Goal: Task Accomplishment & Management: Complete application form

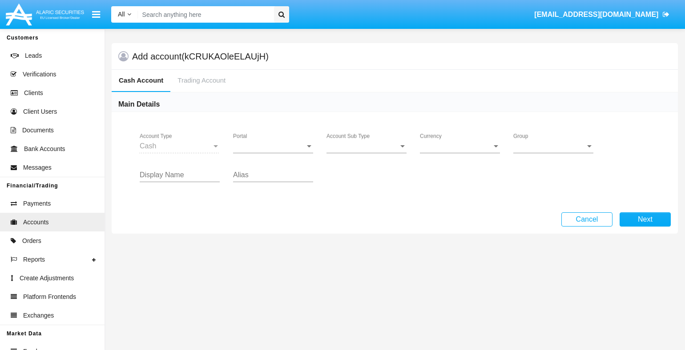
click at [273, 146] on span "Portal" at bounding box center [269, 146] width 72 height 8
click at [273, 153] on span "Alaric Pro" at bounding box center [267, 152] width 68 height 21
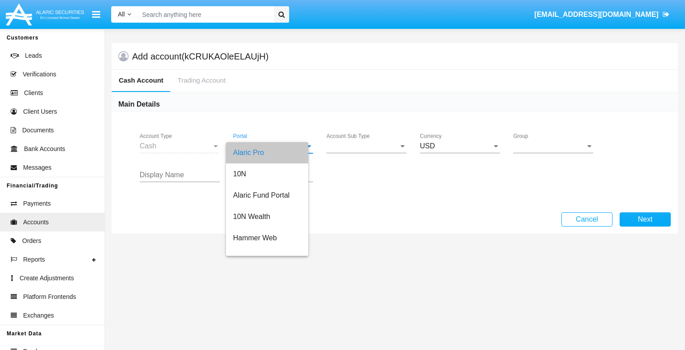
click at [366, 146] on span "Account Sub Type" at bounding box center [362, 146] width 72 height 8
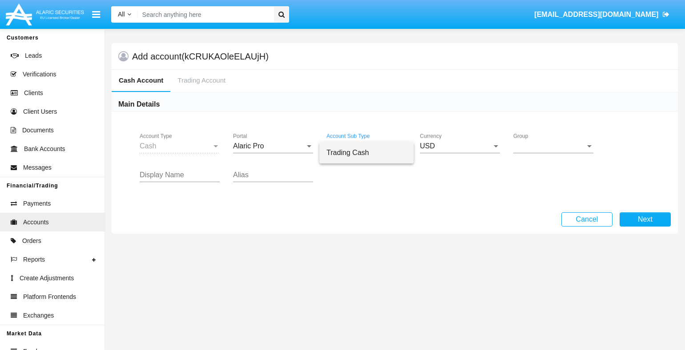
click at [366, 153] on span "Trading Cash" at bounding box center [366, 152] width 80 height 21
click at [553, 146] on span "Group" at bounding box center [549, 146] width 72 height 8
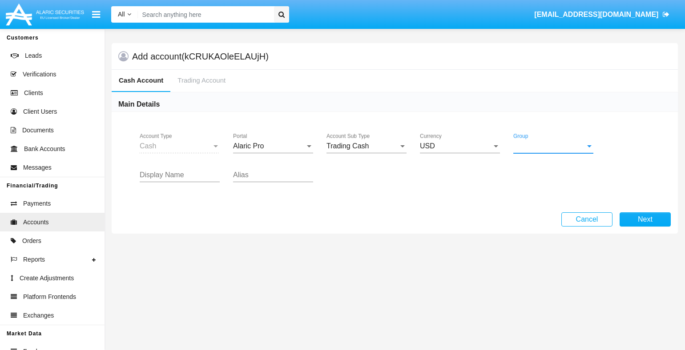
scroll to position [206, 0]
type input "yellow"
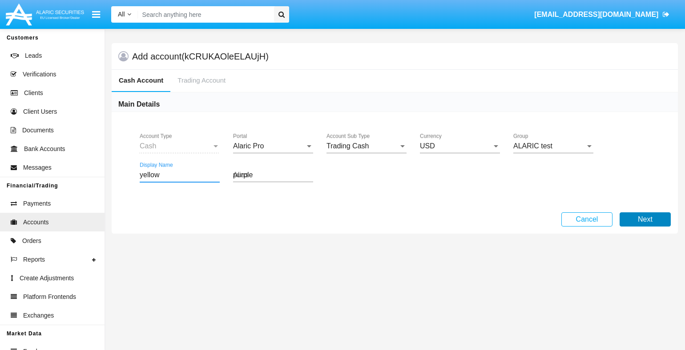
type input "purple"
click at [645, 219] on button "Next" at bounding box center [645, 220] width 51 height 14
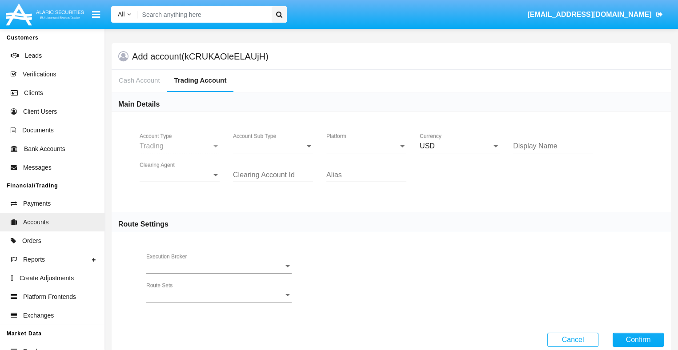
click at [273, 146] on span "Account Sub Type" at bounding box center [269, 146] width 72 height 8
click at [273, 153] on span "Trading" at bounding box center [266, 152] width 66 height 21
click at [366, 146] on span "Platform" at bounding box center [362, 146] width 72 height 8
click at [366, 153] on span "Hammer Lite" at bounding box center [366, 152] width 80 height 21
click at [180, 175] on span "Clearing Agent" at bounding box center [176, 175] width 72 height 8
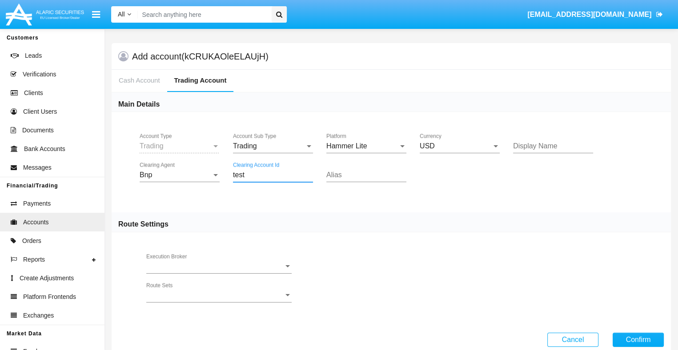
type input "test"
type input "grey"
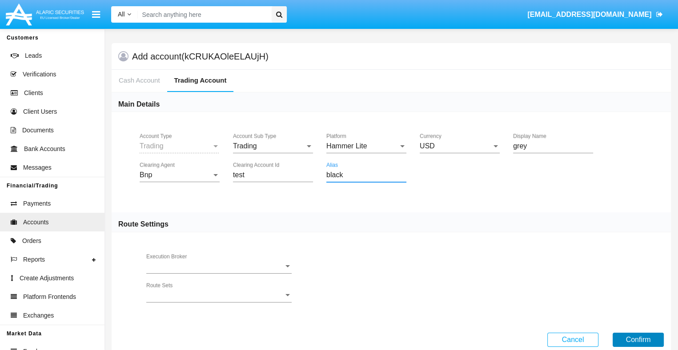
type input "black"
click at [638, 339] on button "Confirm" at bounding box center [638, 340] width 51 height 14
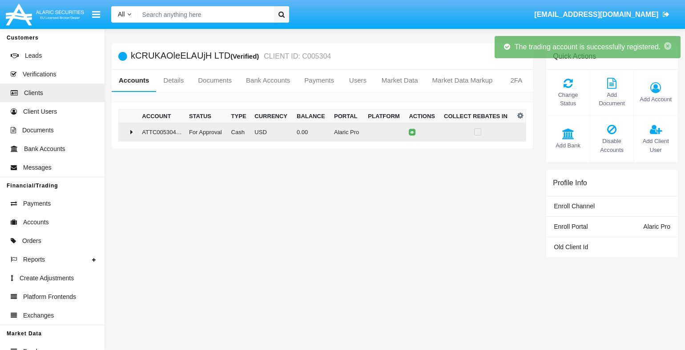
click at [319, 132] on td "0.00" at bounding box center [311, 132] width 37 height 19
click at [412, 132] on icon at bounding box center [414, 132] width 4 height 4
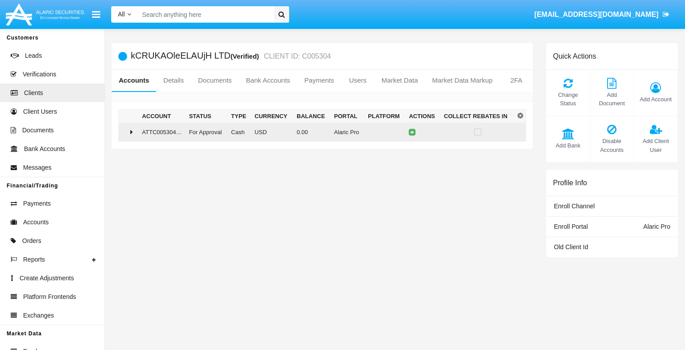
click at [319, 132] on td "0.00" at bounding box center [311, 132] width 37 height 19
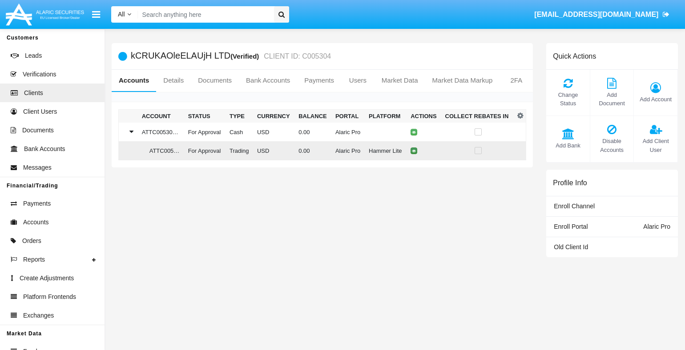
click at [412, 151] on icon at bounding box center [414, 151] width 4 height 4
